Goal: Transaction & Acquisition: Purchase product/service

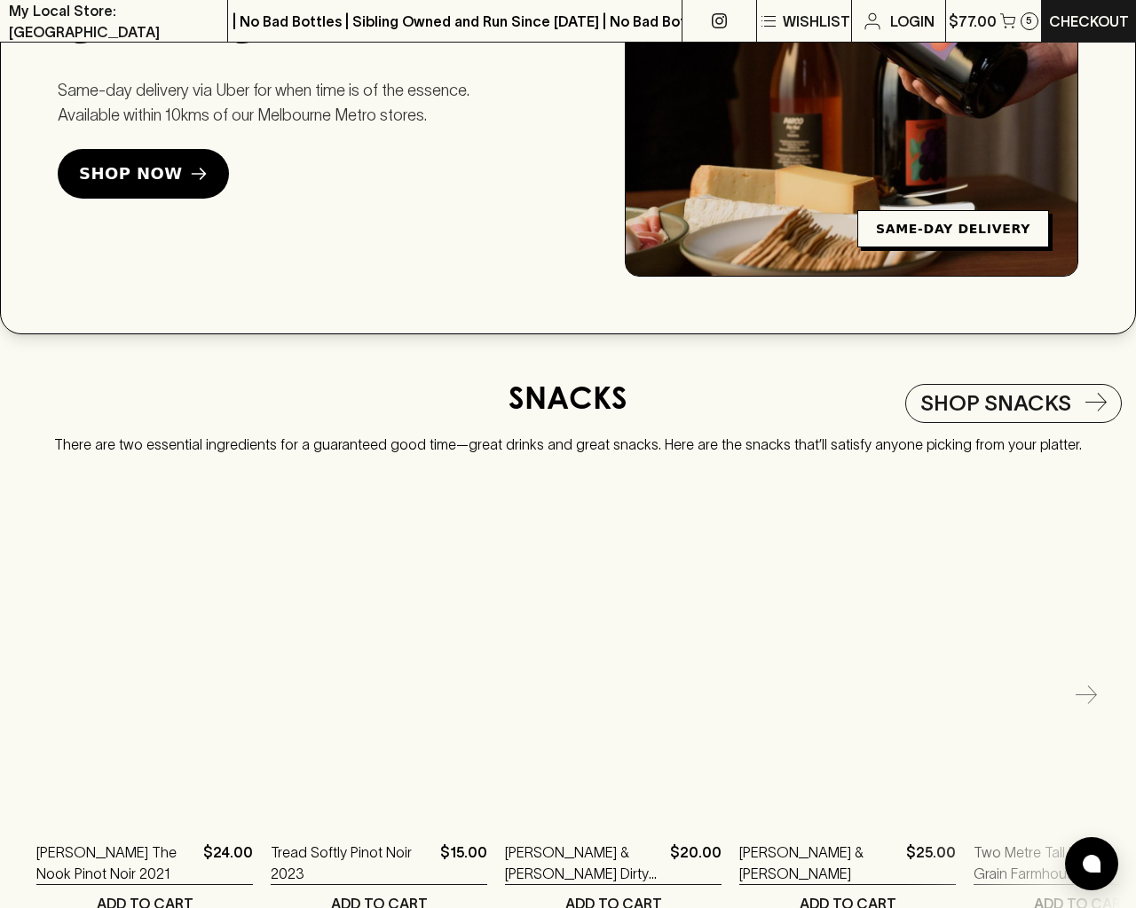
scroll to position [3762, 0]
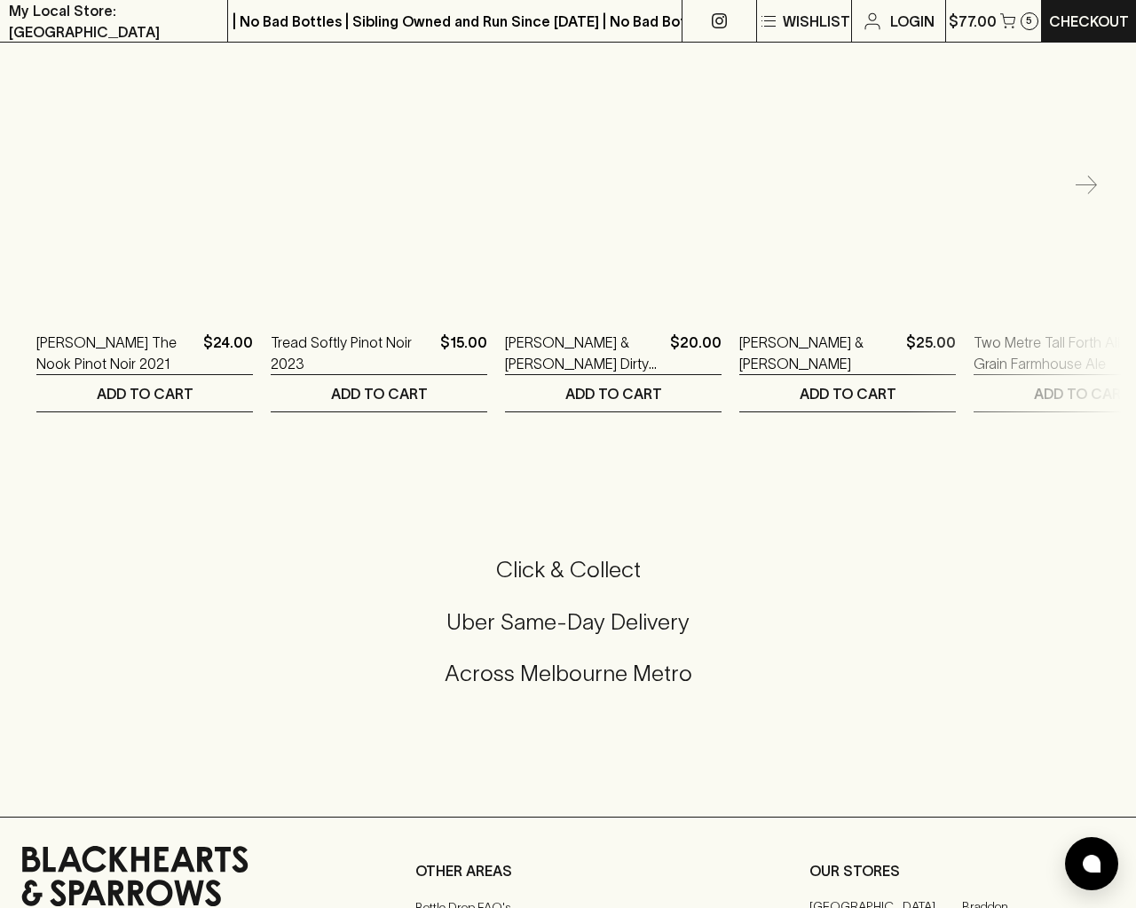
type input "[EMAIL_ADDRESS]"
type input "1"
type input "e"
type input "Elderton E Series Chardonnay 2023"
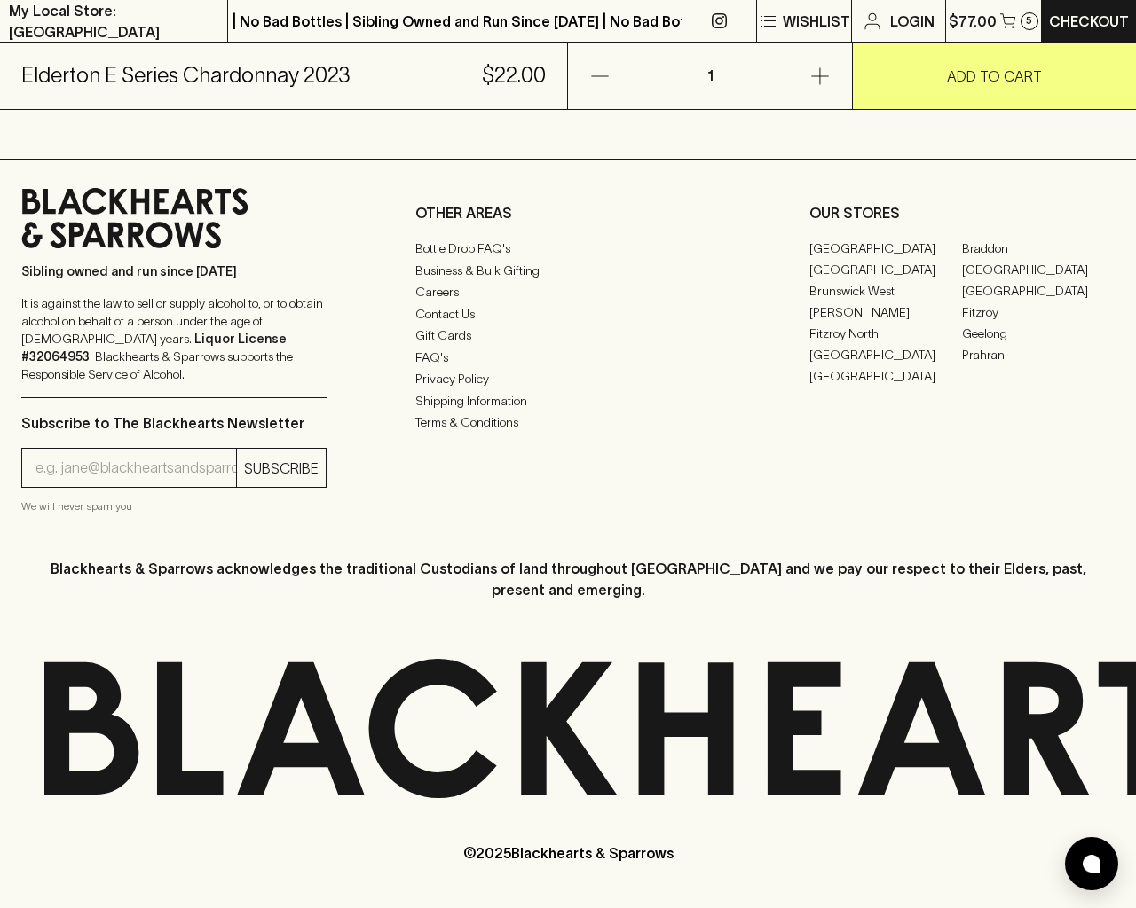
scroll to position [1071, 0]
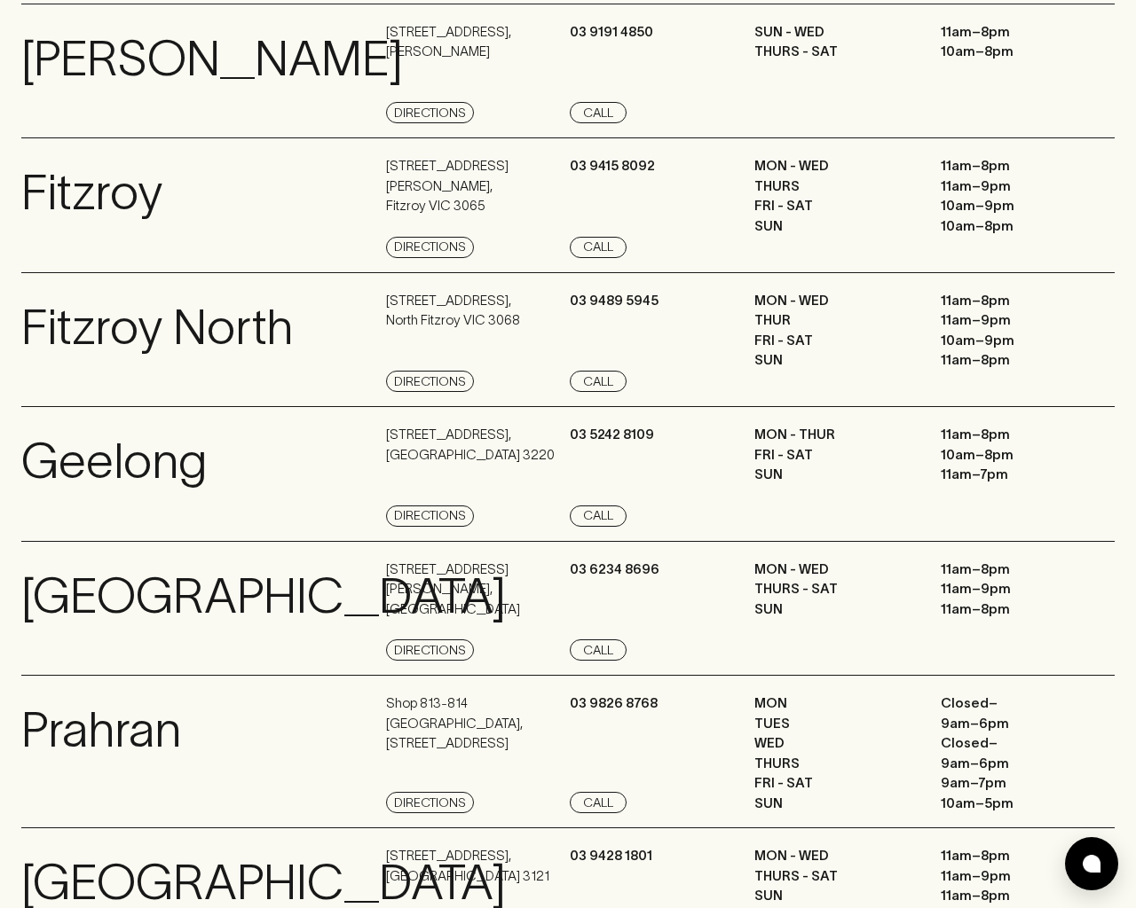
scroll to position [2382, 0]
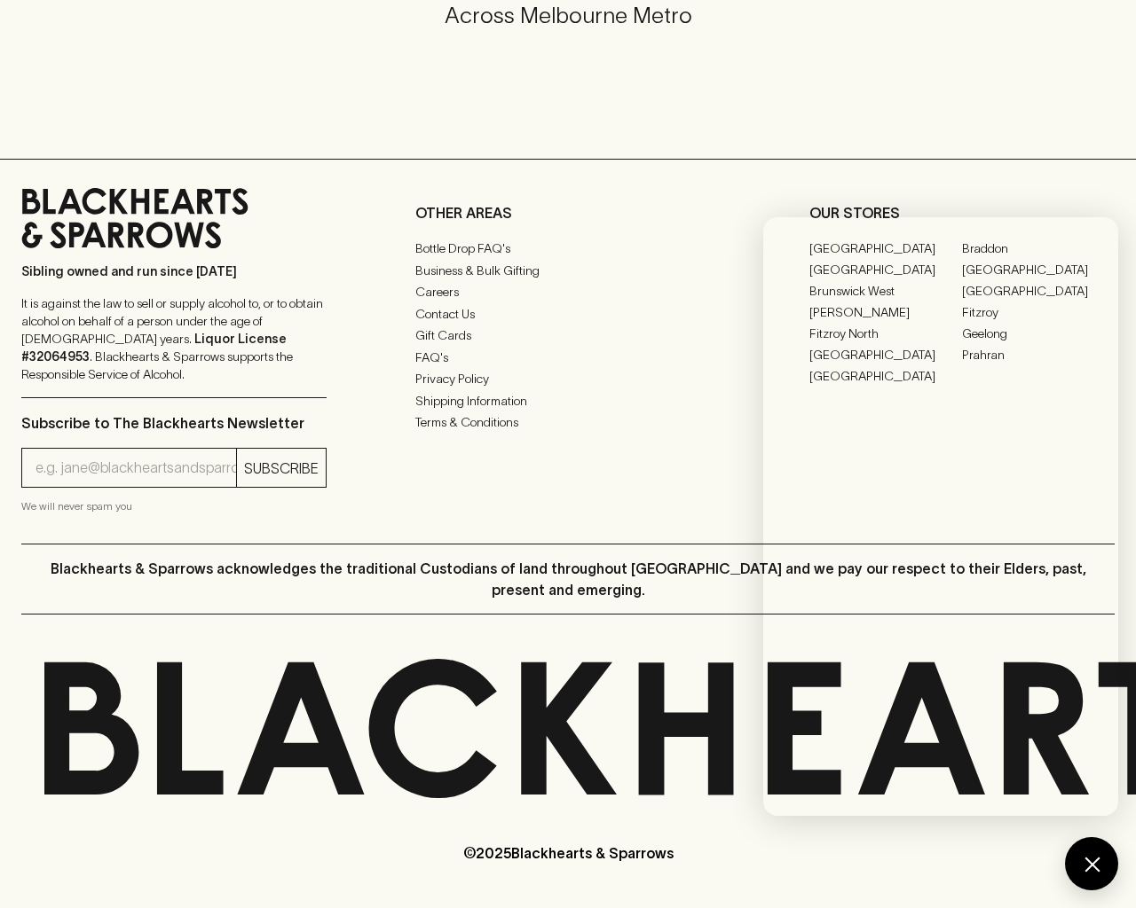
scroll to position [940, 0]
